Goal: Task Accomplishment & Management: Manage account settings

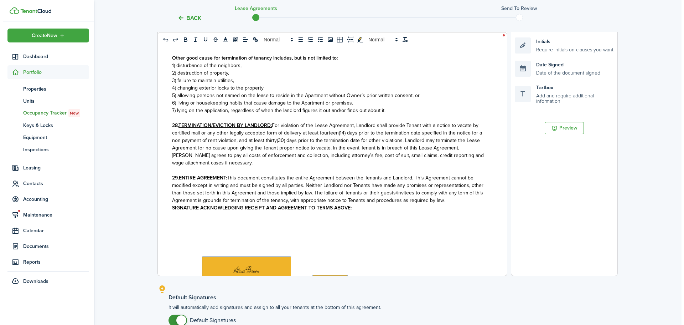
scroll to position [1662, 0]
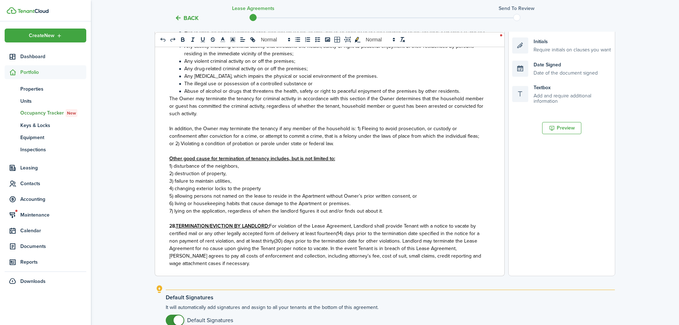
click at [183, 17] on button "Back" at bounding box center [187, 17] width 24 height 7
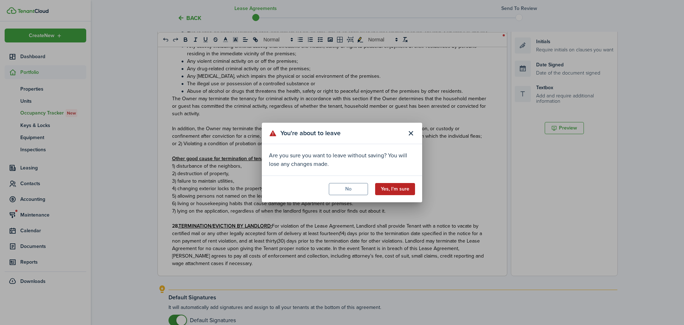
click at [397, 188] on button "Yes, I'm sure" at bounding box center [395, 189] width 40 height 12
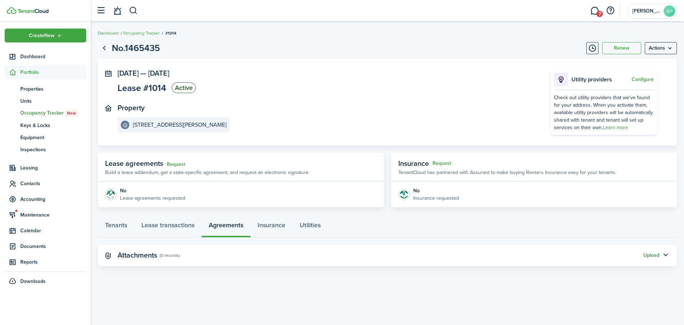
click at [659, 253] on button "Upload" at bounding box center [652, 255] width 16 height 6
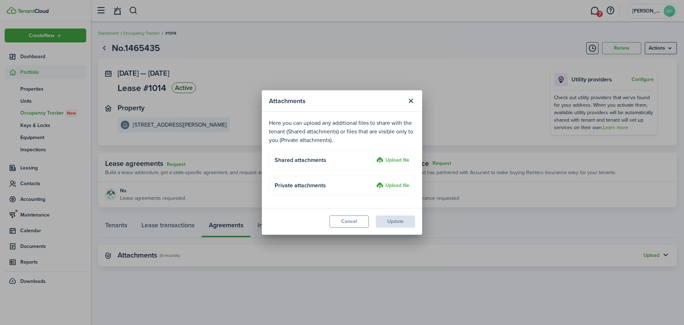
click at [395, 160] on label "Upload file" at bounding box center [392, 160] width 33 height 9
click at [374, 156] on input "Upload file" at bounding box center [374, 156] width 0 height 0
click at [400, 159] on label "Upload file" at bounding box center [392, 160] width 33 height 9
click at [374, 156] on input "Upload file" at bounding box center [374, 156] width 0 height 0
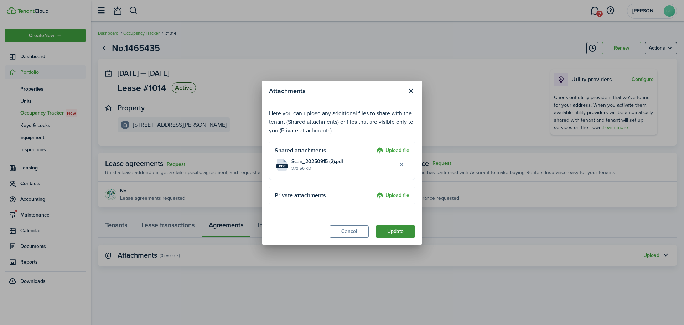
click at [394, 229] on button "Update" at bounding box center [395, 231] width 39 height 12
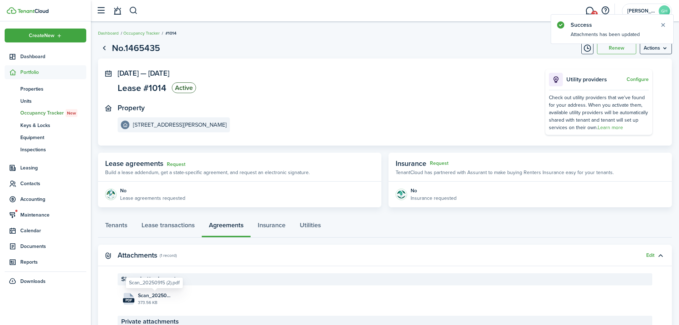
drag, startPoint x: 162, startPoint y: 292, endPoint x: 344, endPoint y: 296, distance: 182.1
click at [344, 296] on files "pdf Scan_20250915 (2).pdf 373.56 KB" at bounding box center [385, 299] width 535 height 20
click at [652, 253] on button "Edit" at bounding box center [650, 255] width 8 height 6
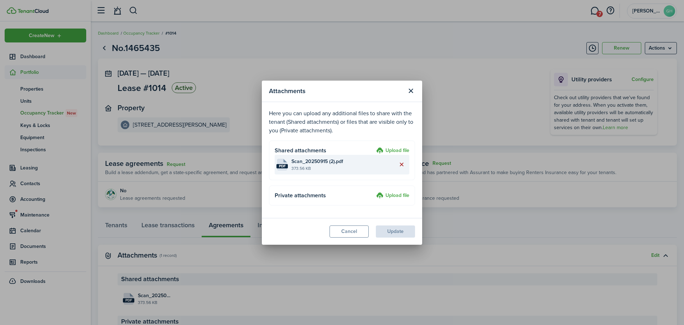
click at [399, 165] on button "Delete file" at bounding box center [402, 164] width 12 height 12
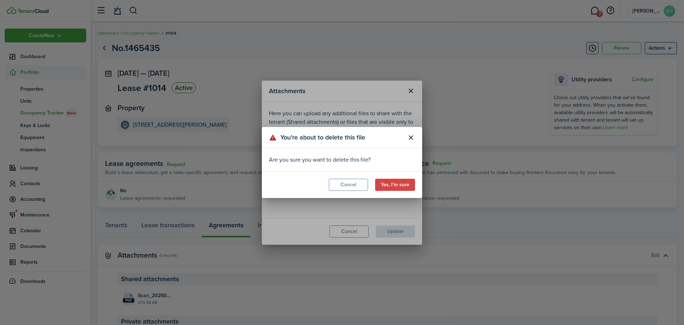
click at [391, 177] on modal-footer "Cancel Yes, I’m sure" at bounding box center [342, 184] width 160 height 27
click at [391, 185] on button "Yes, I’m sure" at bounding box center [395, 185] width 40 height 12
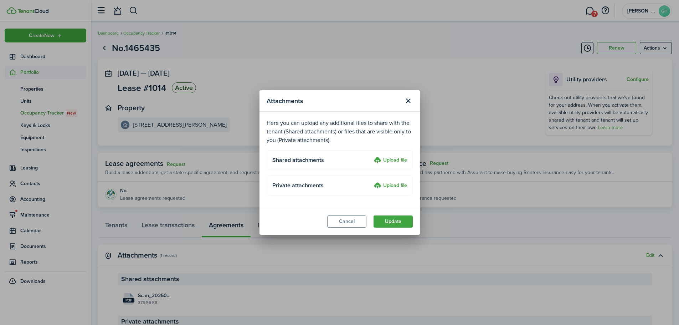
click at [390, 158] on label "Upload file" at bounding box center [390, 160] width 33 height 9
click at [371, 156] on input "Upload file" at bounding box center [371, 156] width 0 height 0
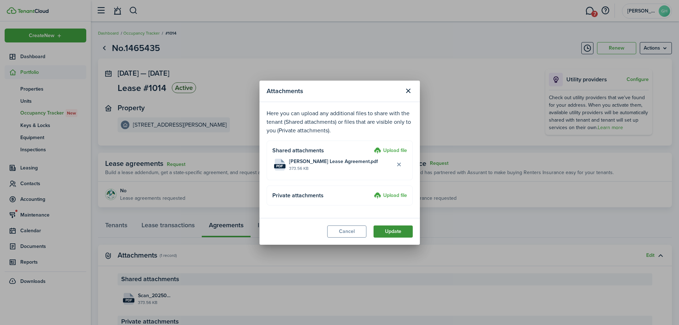
click at [390, 226] on button "Update" at bounding box center [392, 231] width 39 height 12
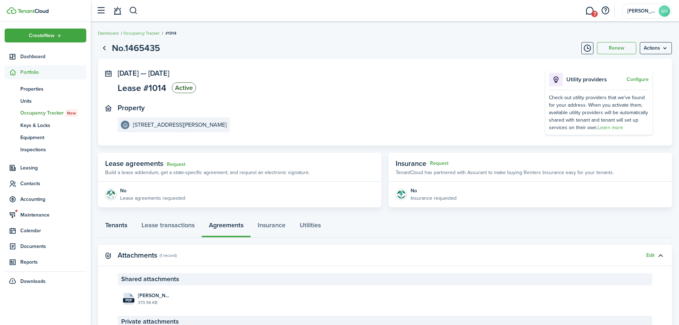
click at [111, 228] on link "Tenants" at bounding box center [116, 226] width 36 height 21
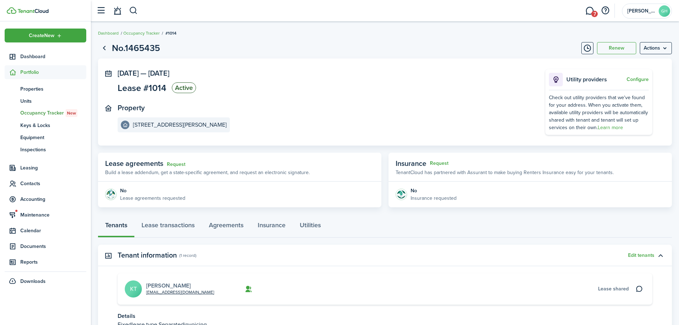
click at [158, 283] on link "[PERSON_NAME]" at bounding box center [168, 285] width 45 height 8
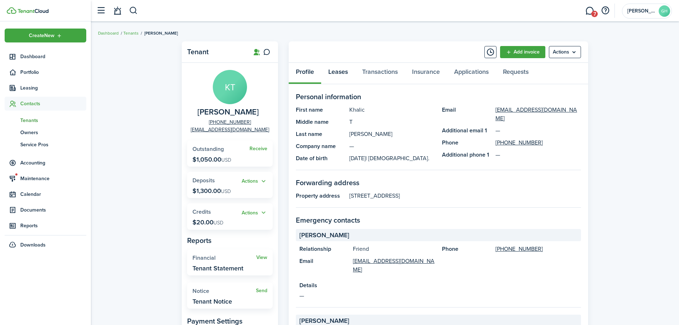
click at [341, 78] on link "Leases" at bounding box center [338, 73] width 34 height 21
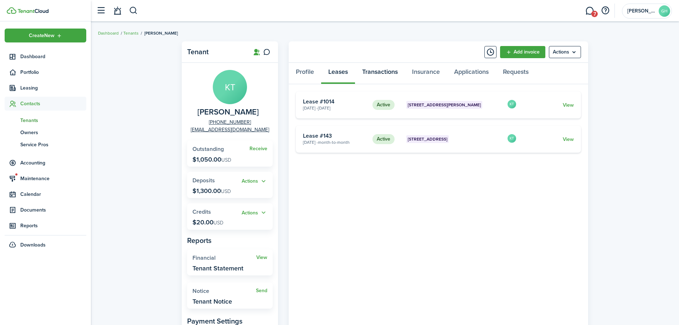
click at [368, 79] on link "Transactions" at bounding box center [380, 73] width 50 height 21
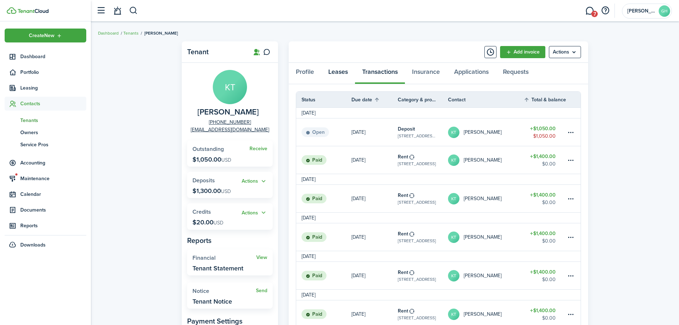
click at [334, 71] on link "Leases" at bounding box center [338, 73] width 34 height 21
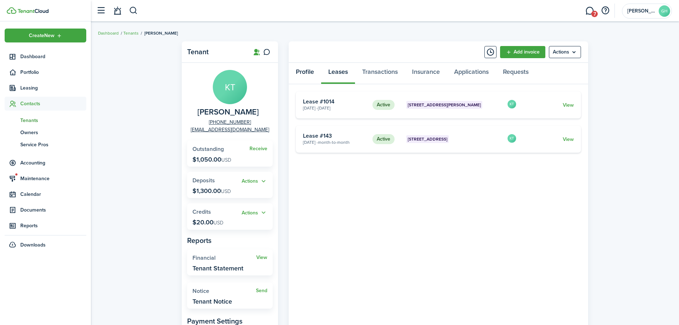
click at [303, 73] on link "Profile" at bounding box center [305, 73] width 32 height 21
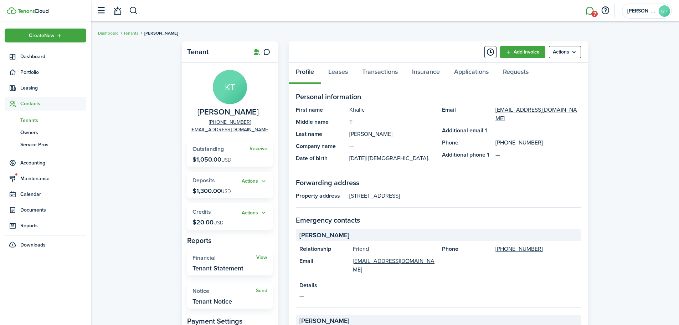
click at [591, 6] on link "7" at bounding box center [590, 11] width 14 height 18
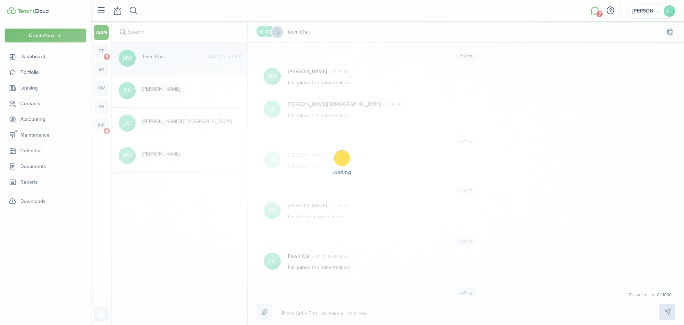
scroll to position [272, 0]
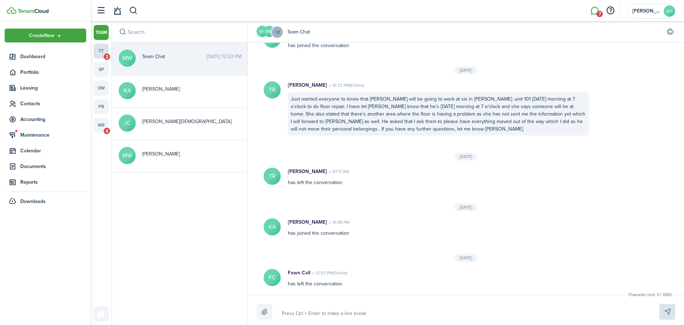
click at [106, 51] on link "tt 3" at bounding box center [101, 50] width 15 height 15
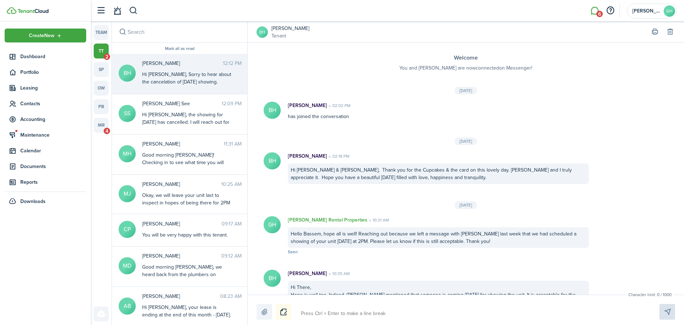
scroll to position [139, 0]
